Goal: Find specific fact: Find specific fact

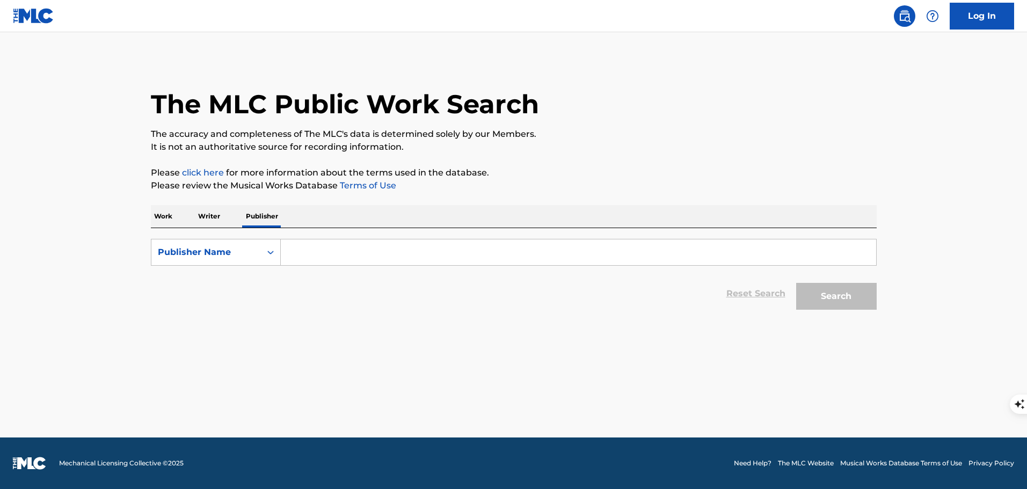
click at [296, 253] on input "Search Form" at bounding box center [578, 252] width 595 height 26
click at [245, 254] on div "Publisher Name" at bounding box center [206, 252] width 97 height 13
click at [230, 300] on div "MLC Publisher Number" at bounding box center [215, 305] width 129 height 27
click at [295, 255] on input "Search Form" at bounding box center [578, 252] width 595 height 26
paste input "P287ZE"
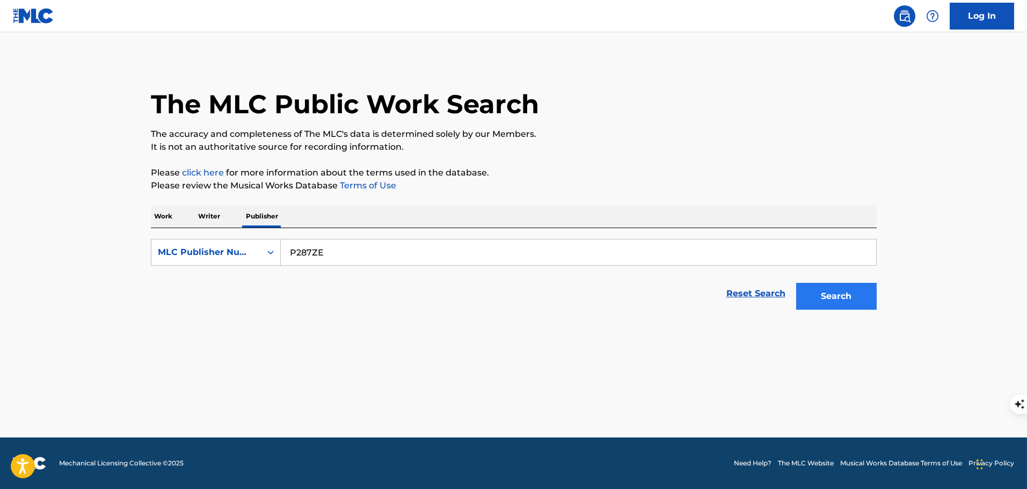
type input "P287ZE"
click at [840, 298] on button "Search" at bounding box center [836, 296] width 80 height 27
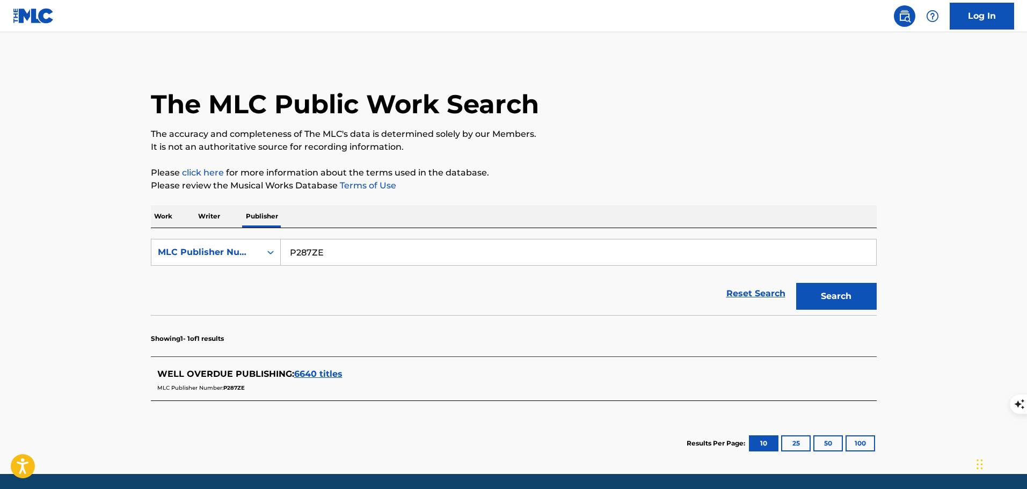
click at [314, 375] on span "6640 titles" at bounding box center [318, 374] width 48 height 10
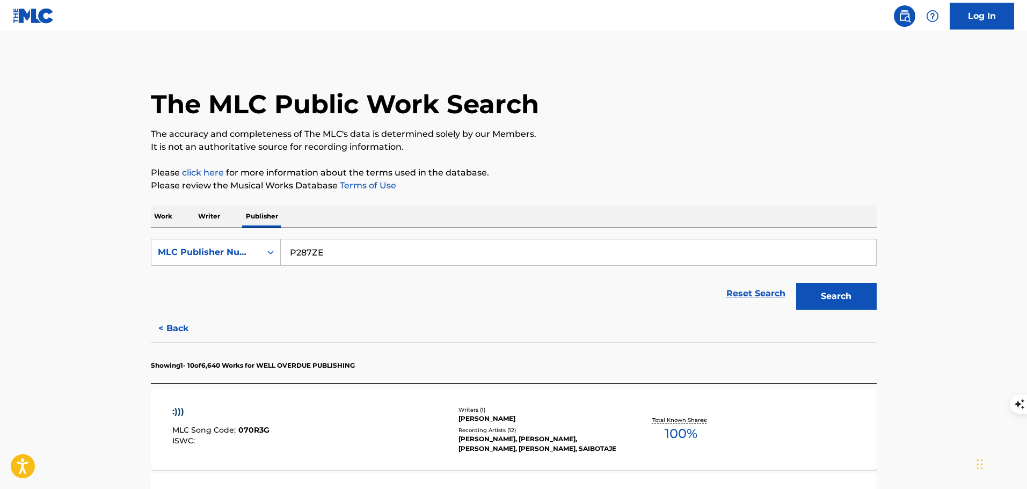
click at [341, 416] on div ":))) MLC Song Code : 070R3G ISWC :" at bounding box center [310, 429] width 276 height 48
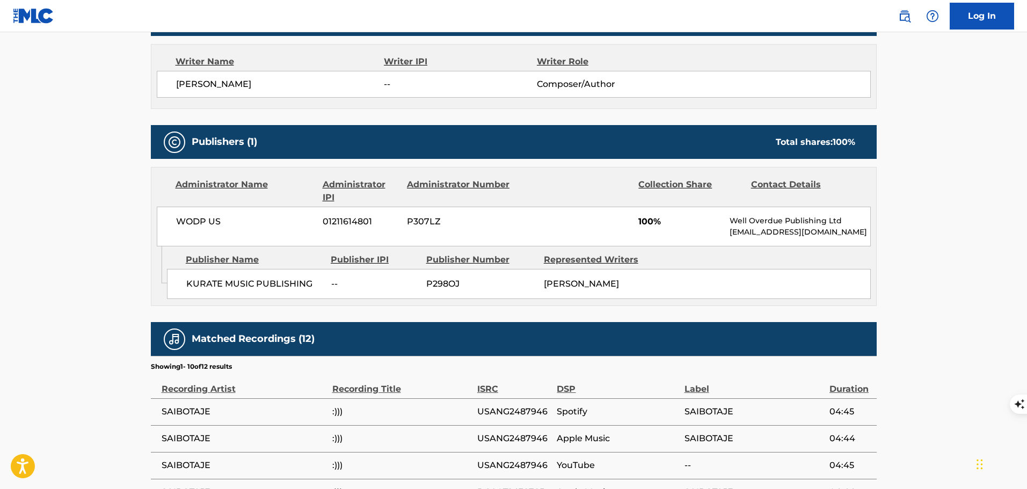
scroll to position [429, 0]
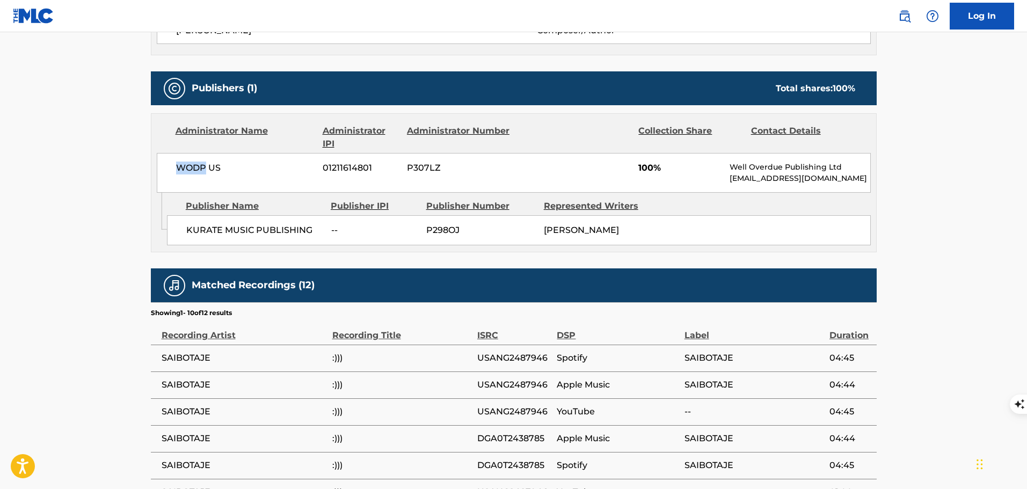
drag, startPoint x: 206, startPoint y: 163, endPoint x: 170, endPoint y: 163, distance: 36.0
click at [170, 163] on div "WODP US 01211614801 P307LZ 100% Well Overdue Publishing Ltd [EMAIL_ADDRESS][DOM…" at bounding box center [514, 173] width 714 height 40
copy span "WODP"
